Goal: Find specific page/section: Find specific page/section

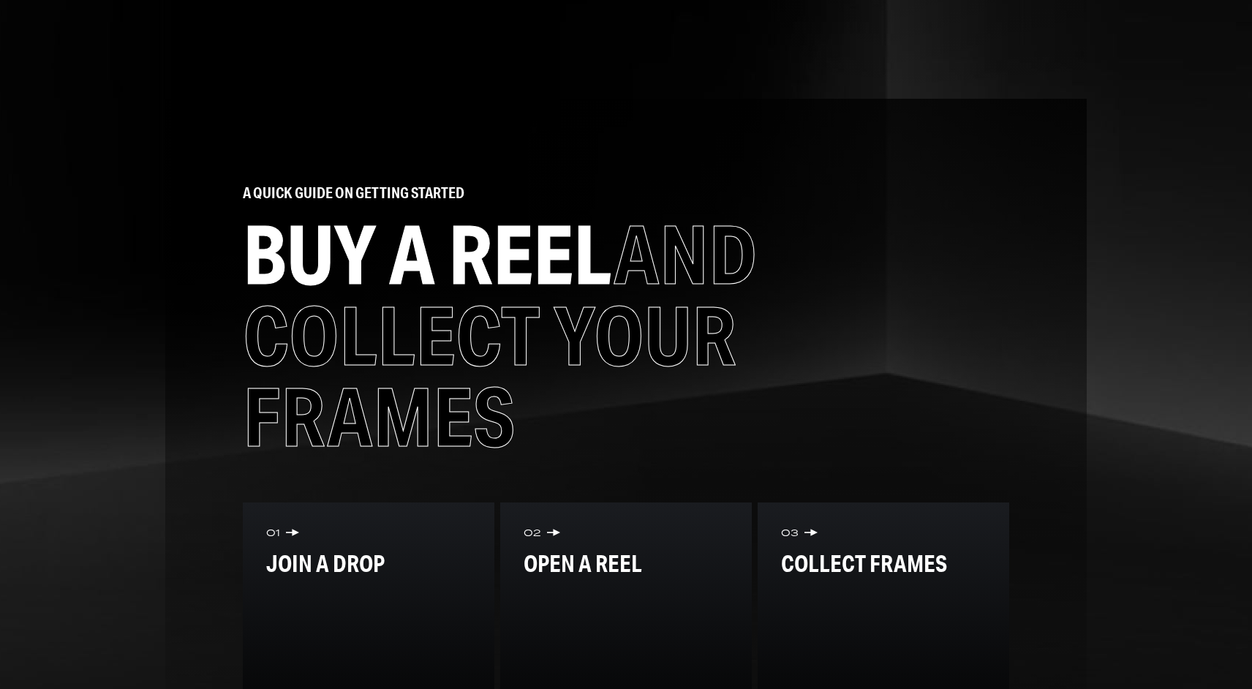
scroll to position [855, 0]
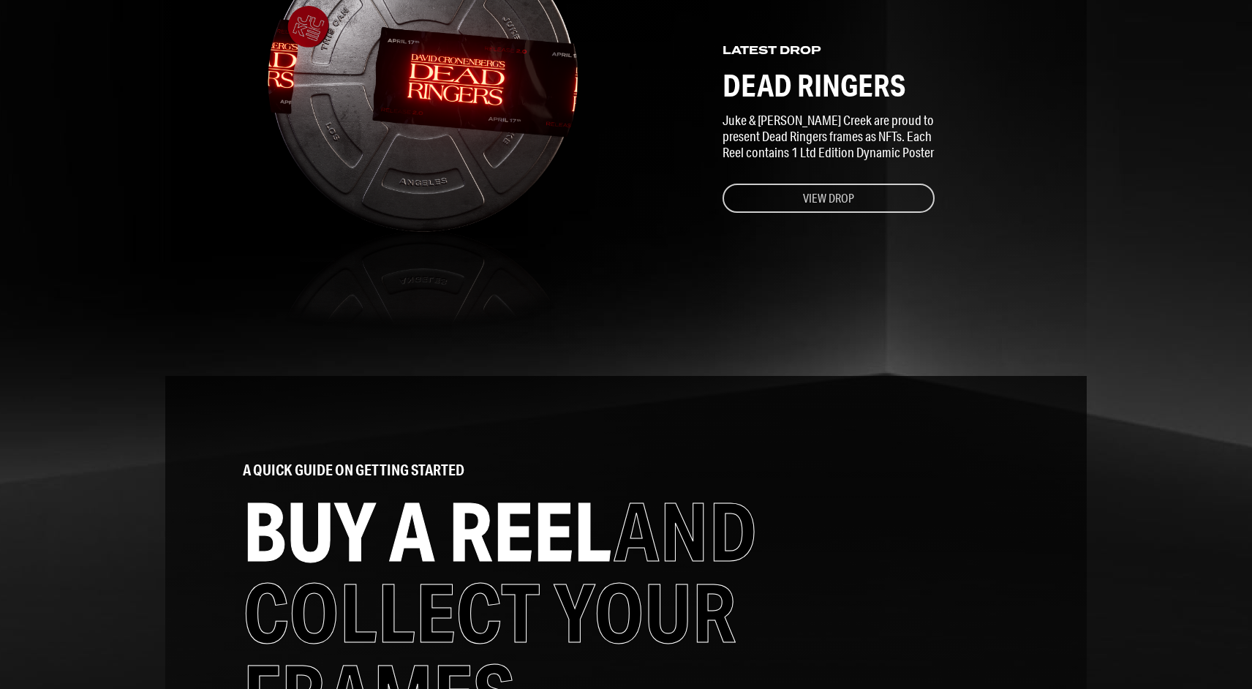
click at [843, 189] on button "View Drop" at bounding box center [829, 198] width 212 height 29
click at [820, 200] on button "View Drop" at bounding box center [829, 198] width 212 height 29
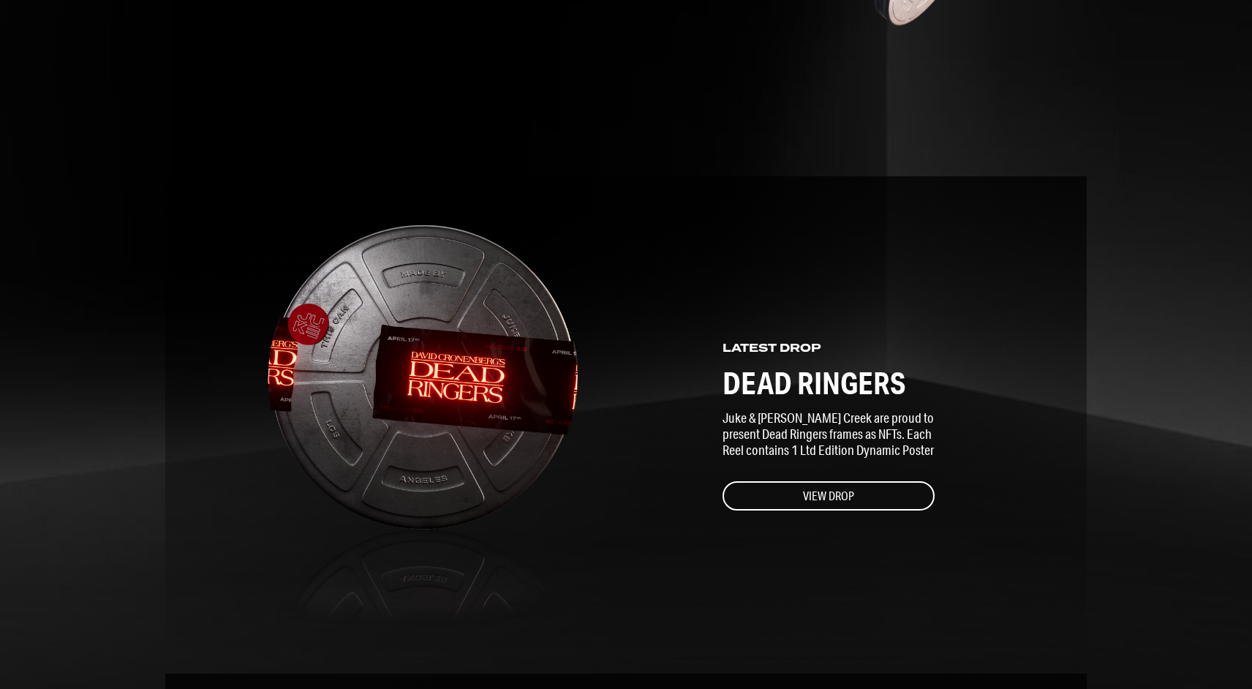
scroll to position [524, 0]
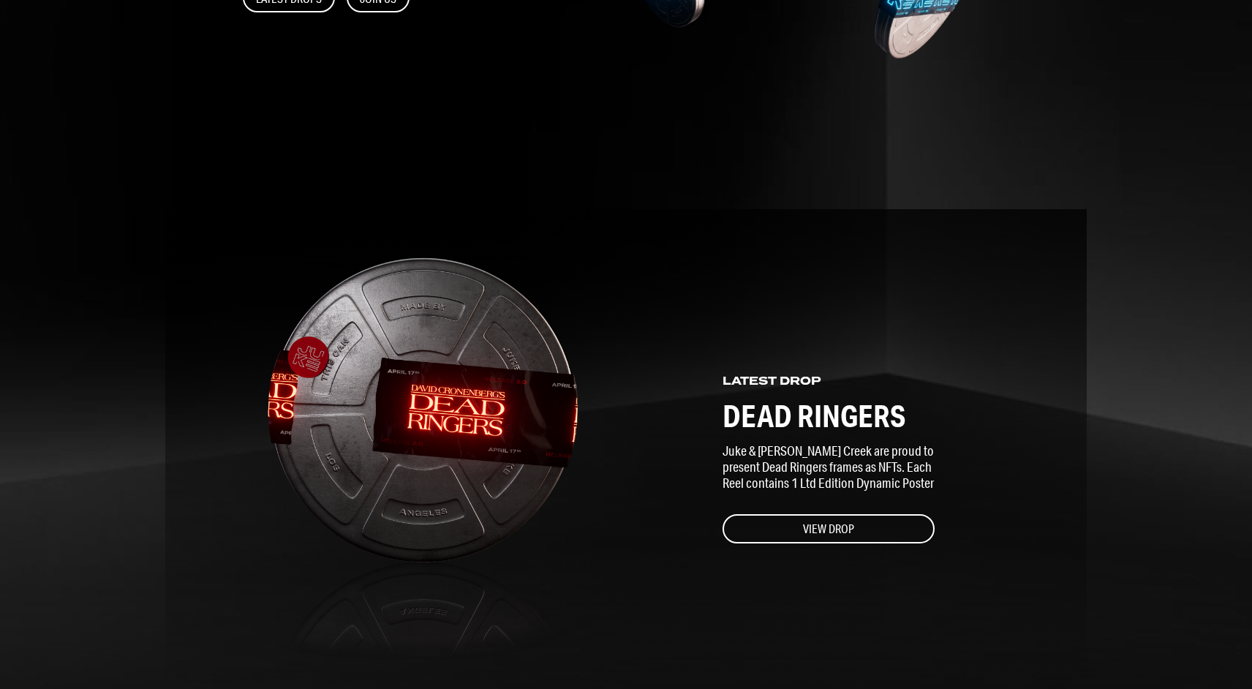
click at [477, 372] on img at bounding box center [423, 457] width 313 height 497
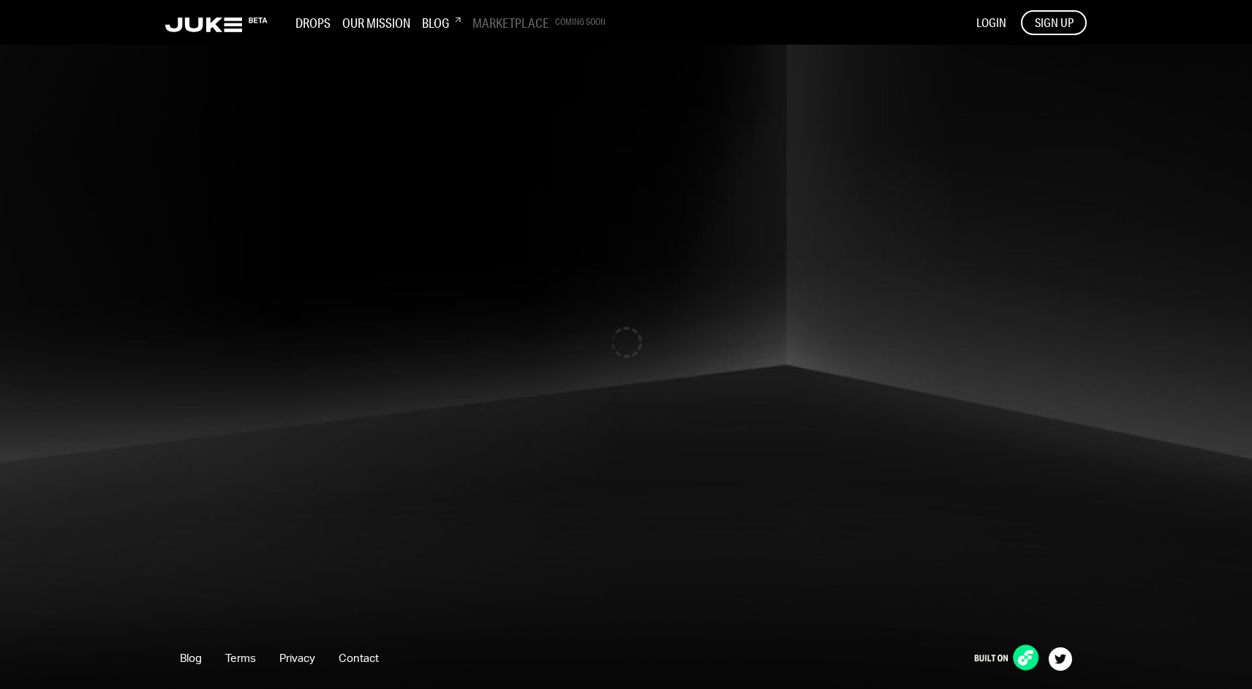
click at [824, 530] on img at bounding box center [626, 344] width 1252 height 689
click at [791, 527] on img at bounding box center [626, 344] width 1252 height 689
click at [440, 22] on h3 "Blog" at bounding box center [441, 23] width 39 height 16
